Goal: Find specific page/section: Find specific page/section

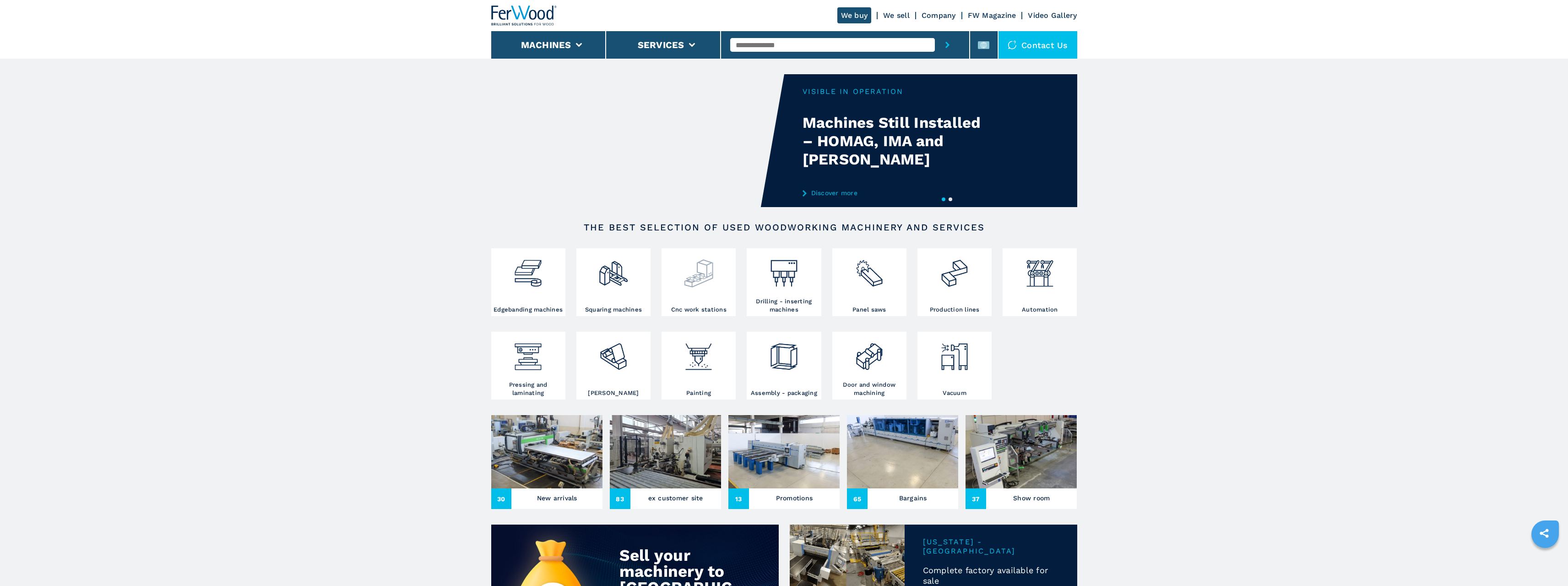
click at [684, 284] on img at bounding box center [699, 269] width 32 height 38
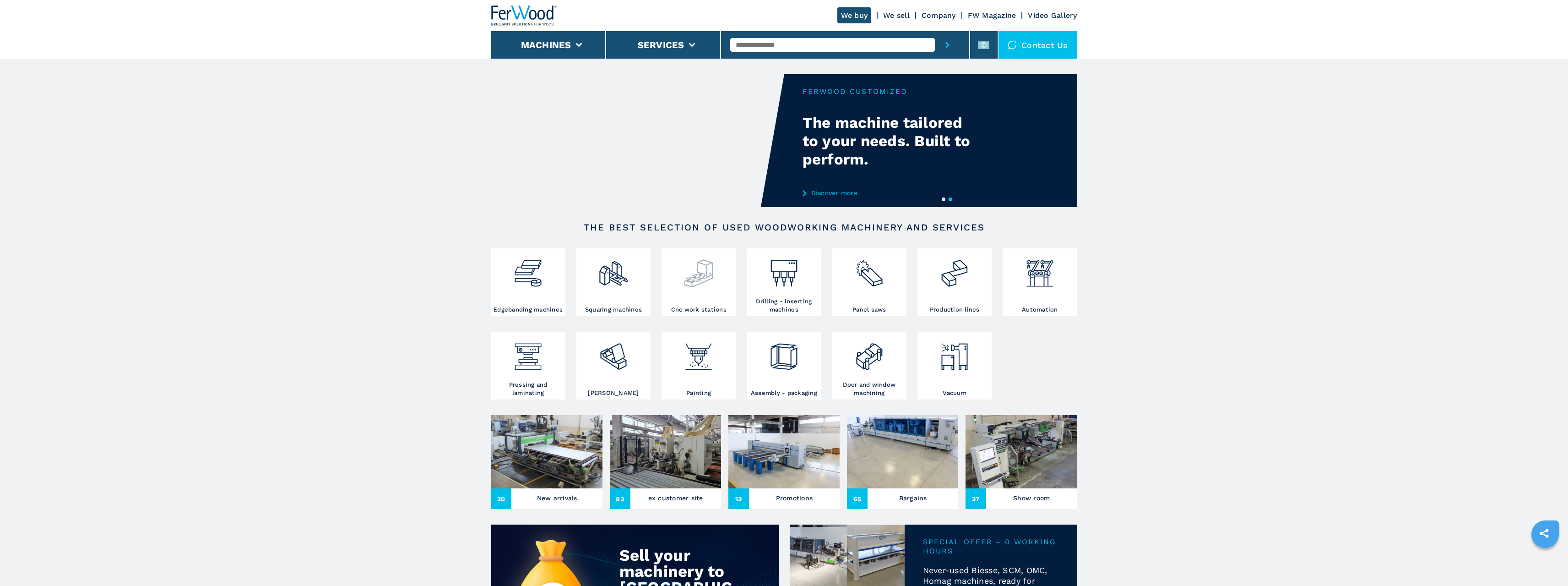
click at [705, 284] on img at bounding box center [699, 269] width 32 height 38
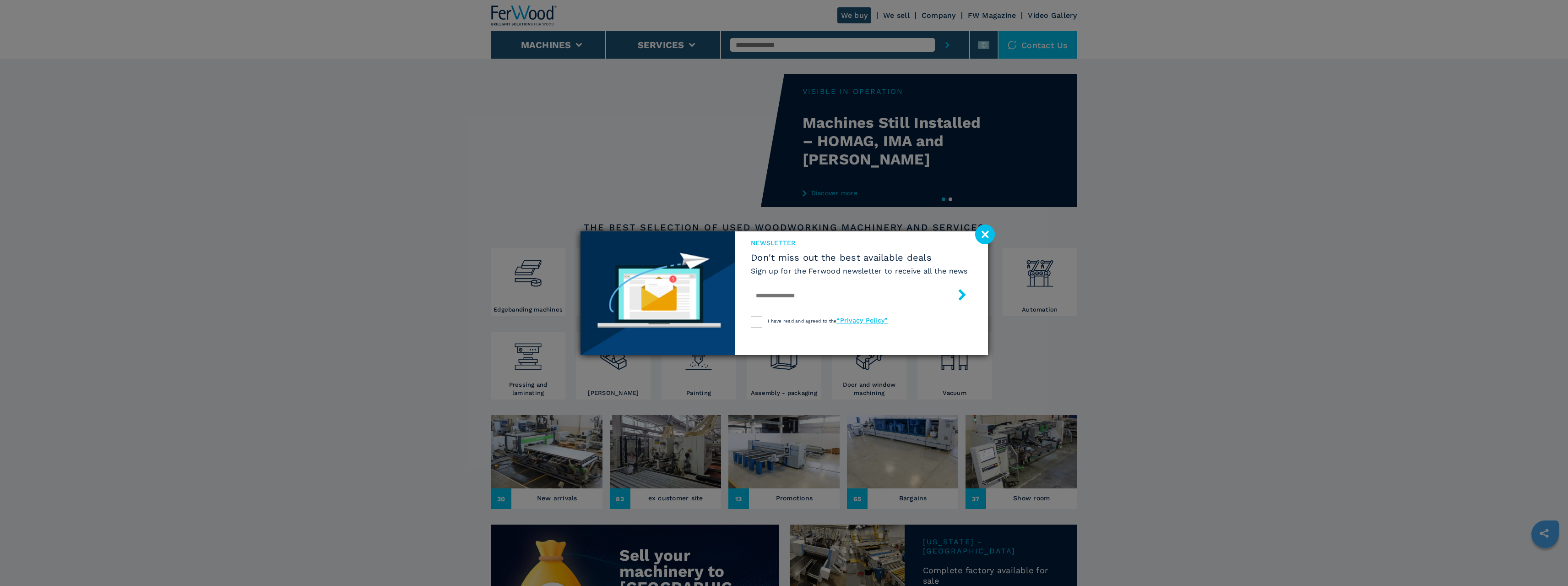
click at [984, 235] on image at bounding box center [985, 235] width 19 height 19
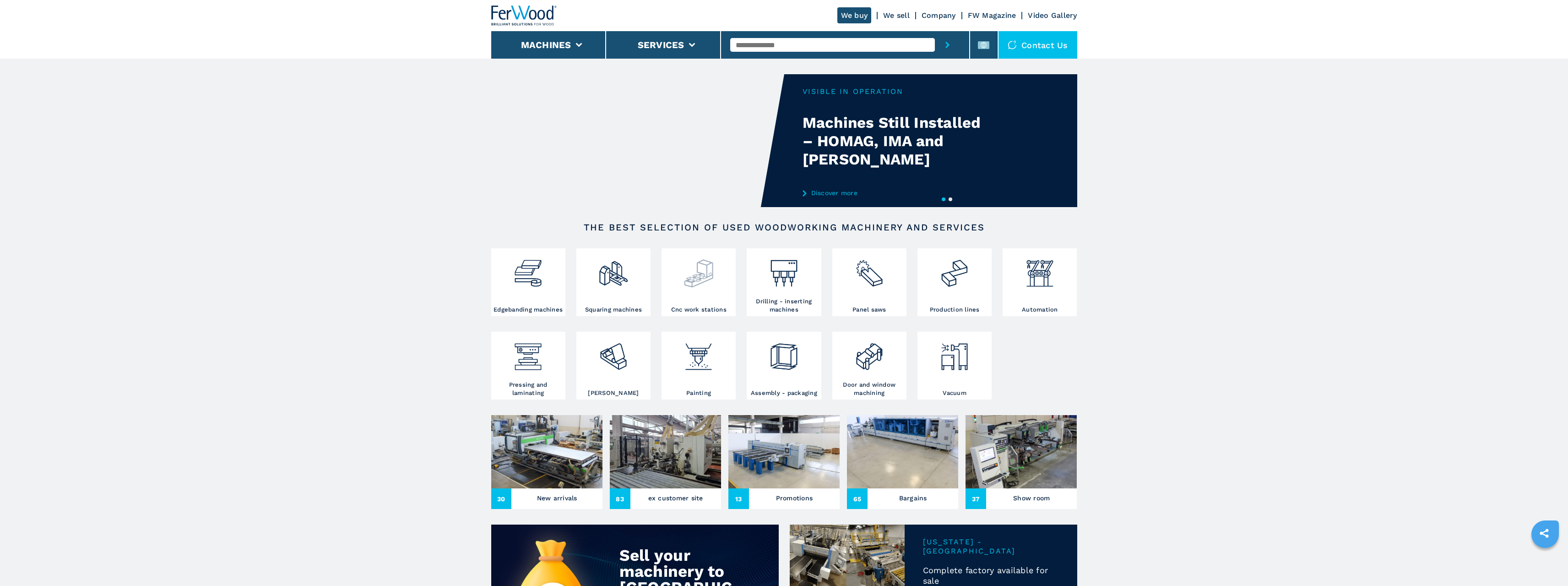
click at [688, 278] on img at bounding box center [699, 269] width 32 height 38
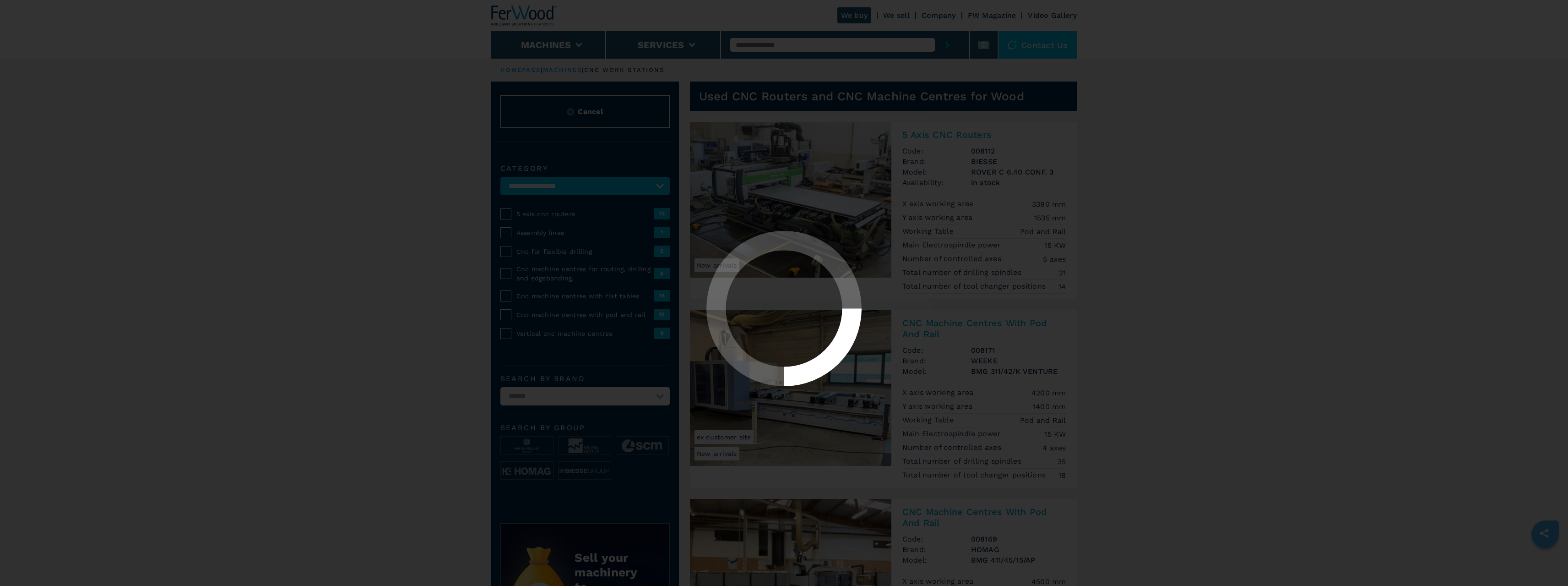
select select "**********"
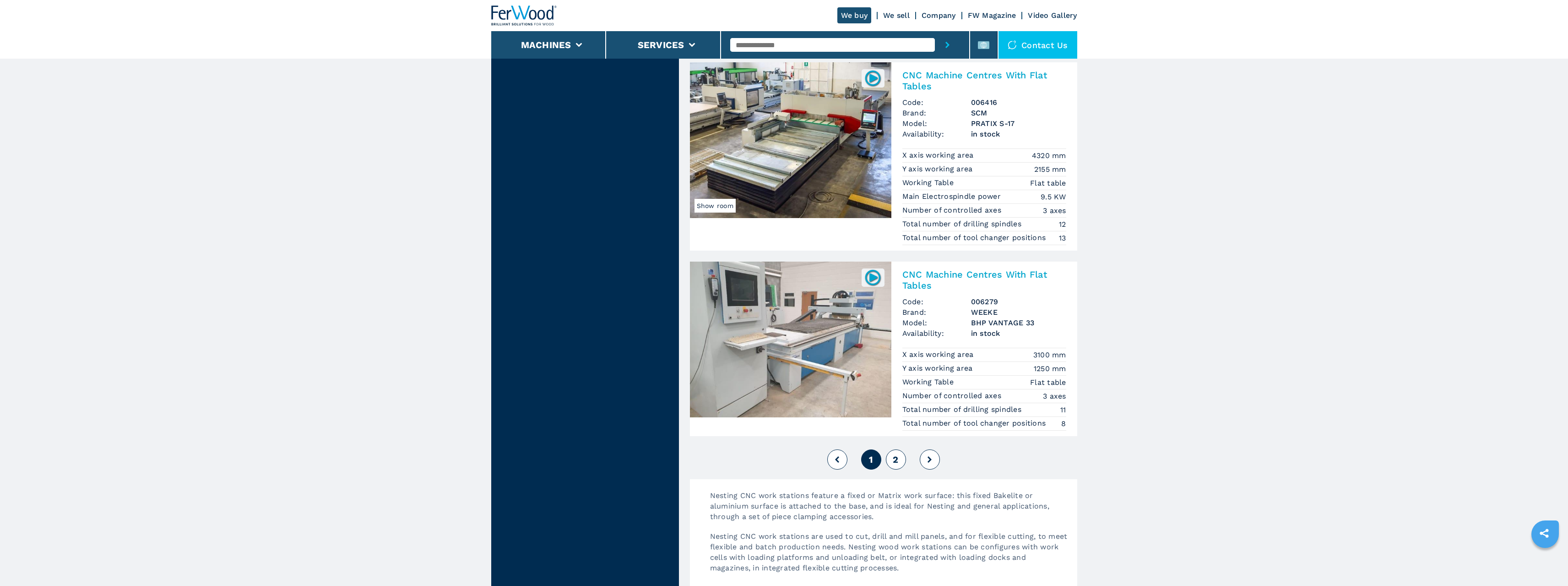
scroll to position [2153, 0]
click at [891, 453] on button "2" at bounding box center [895, 457] width 20 height 20
